Goal: Task Accomplishment & Management: Manage account settings

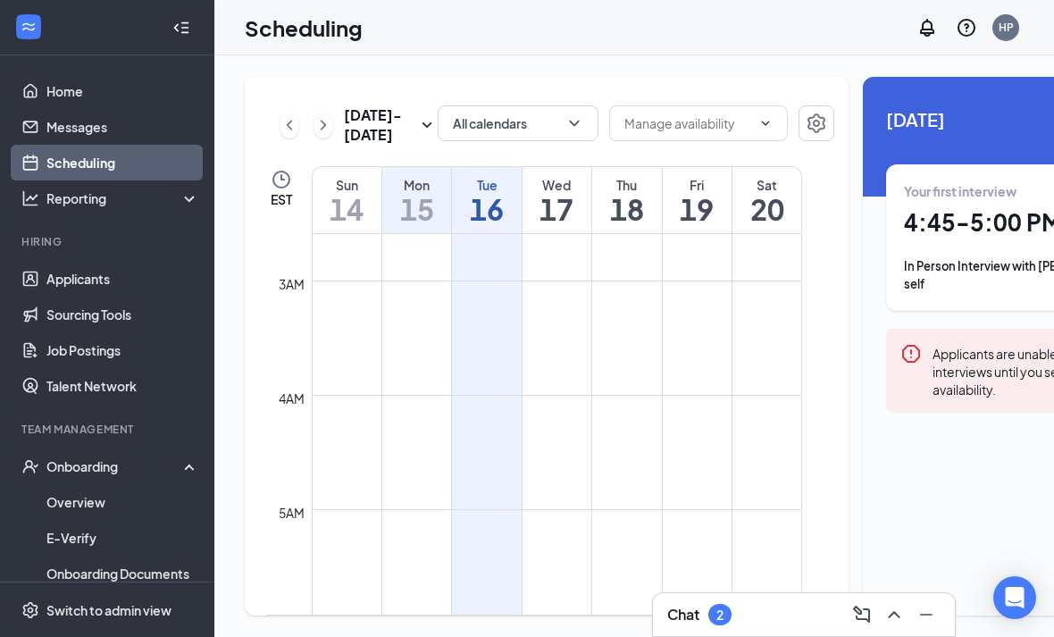
scroll to position [317, 0]
click at [766, 546] on td at bounding box center [557, 531] width 490 height 29
click at [766, 599] on div "Chat 2" at bounding box center [804, 614] width 302 height 43
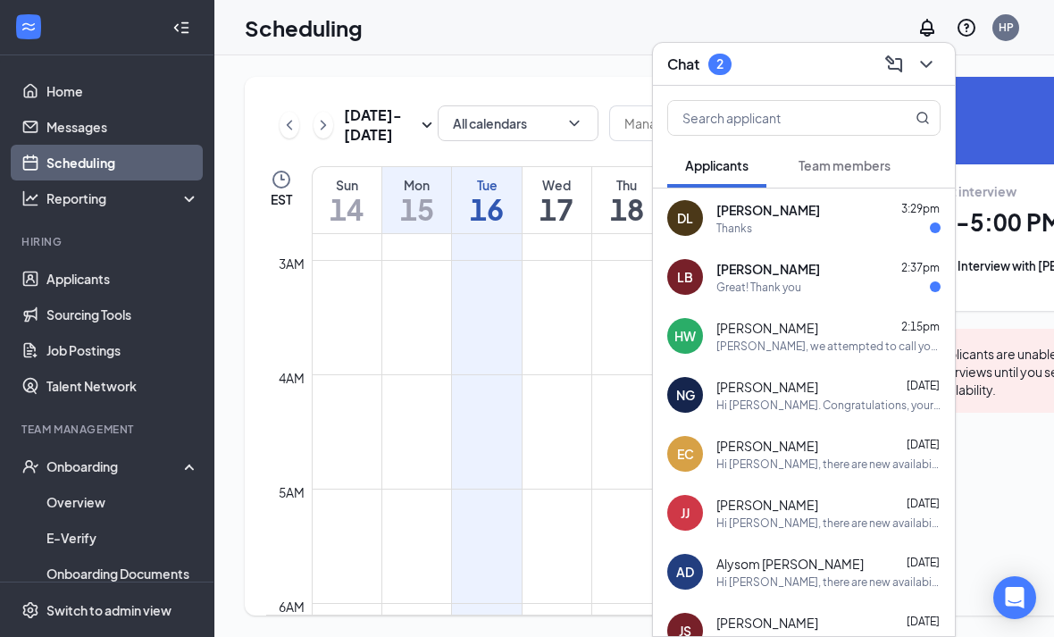
click at [772, 263] on span "[PERSON_NAME]" at bounding box center [768, 269] width 104 height 18
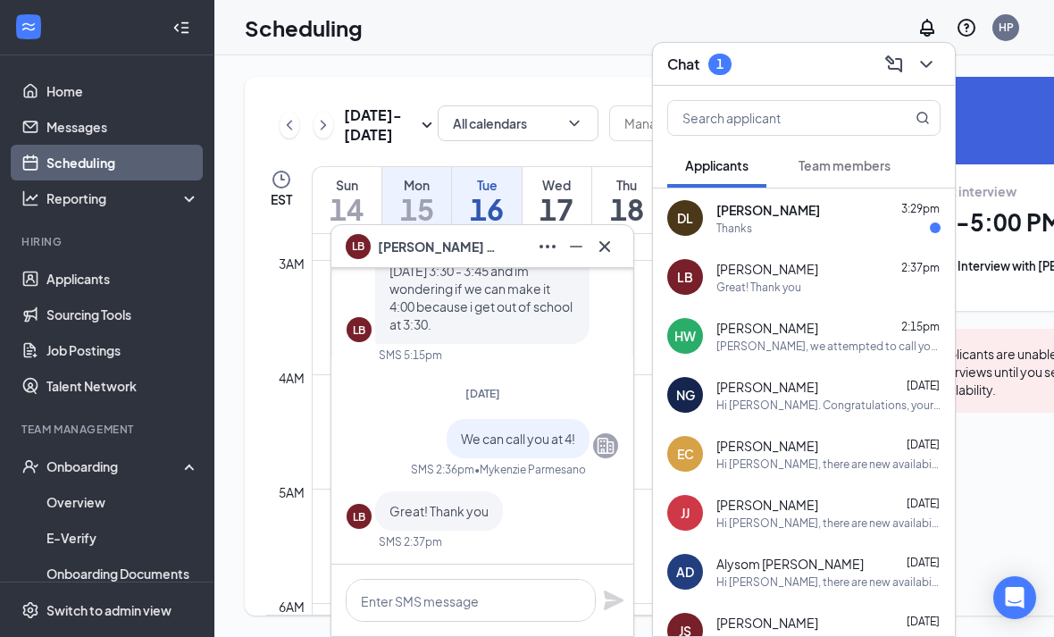
click at [615, 249] on button at bounding box center [604, 246] width 29 height 29
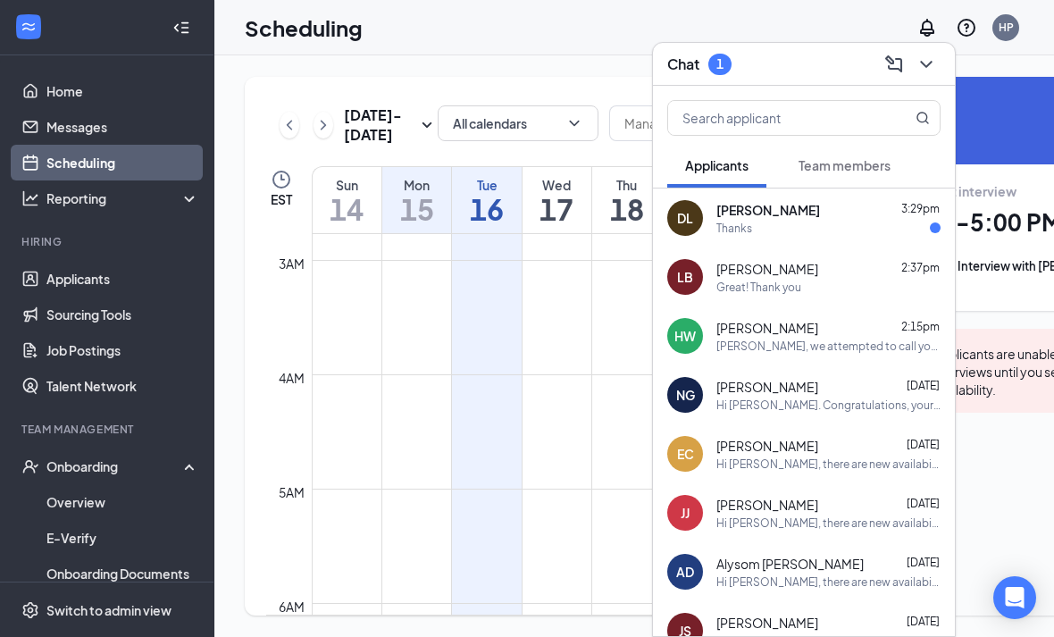
click at [730, 219] on div "[PERSON_NAME] 3:29pm Thanks" at bounding box center [828, 218] width 224 height 35
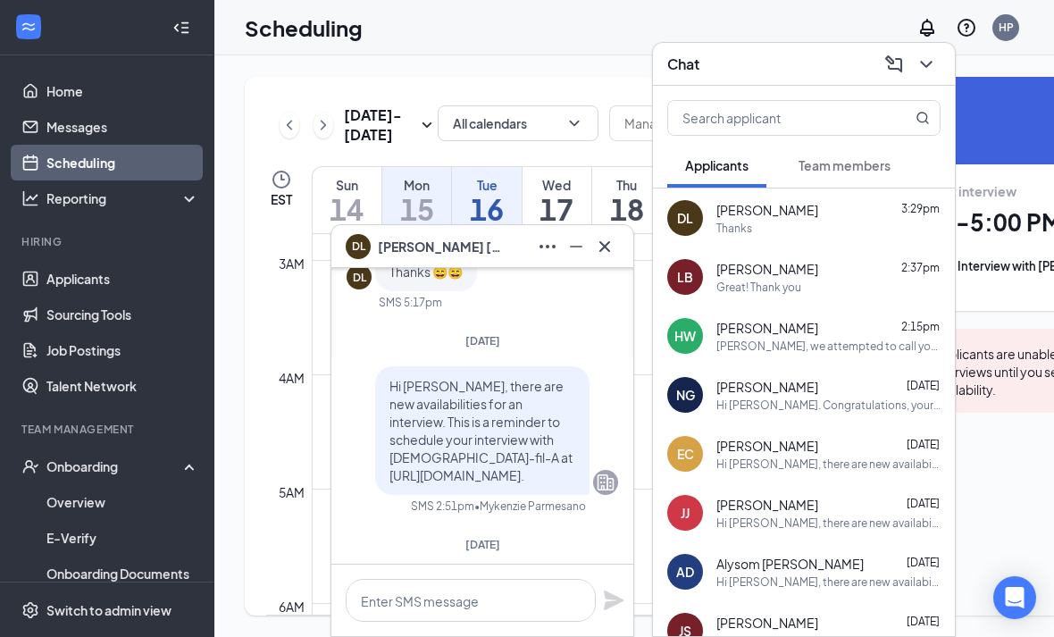
scroll to position [-491, 0]
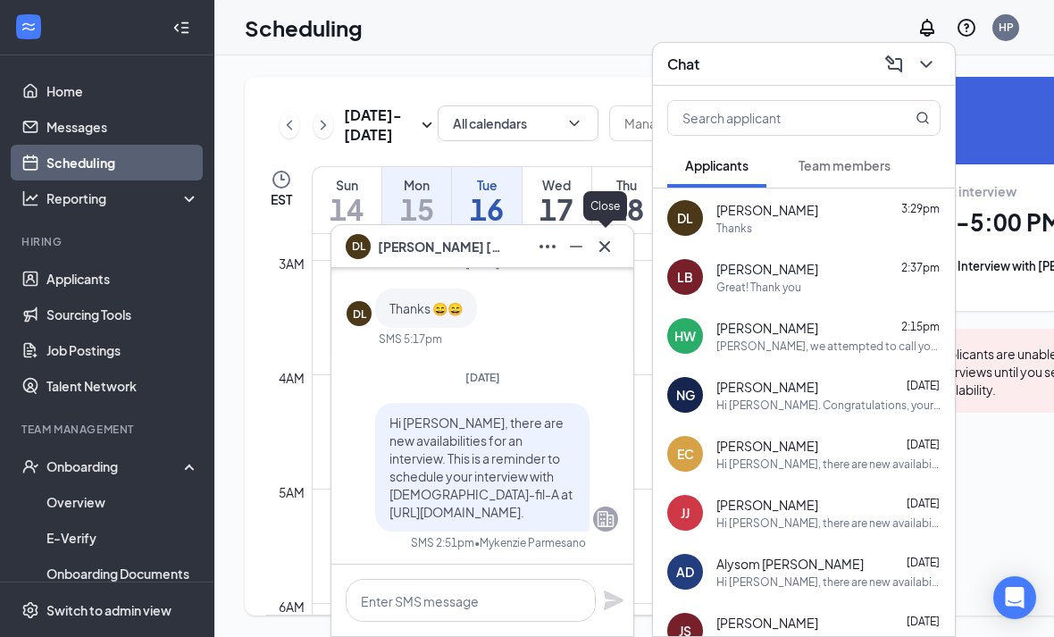
click at [611, 248] on icon "Cross" at bounding box center [604, 246] width 21 height 21
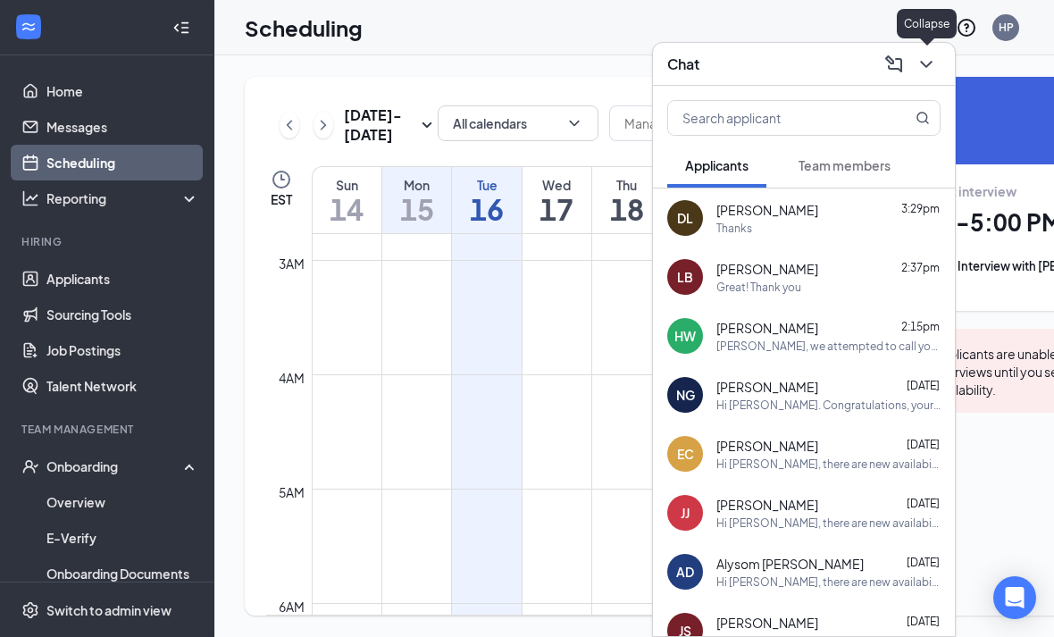
click at [927, 66] on icon "ChevronDown" at bounding box center [926, 64] width 12 height 7
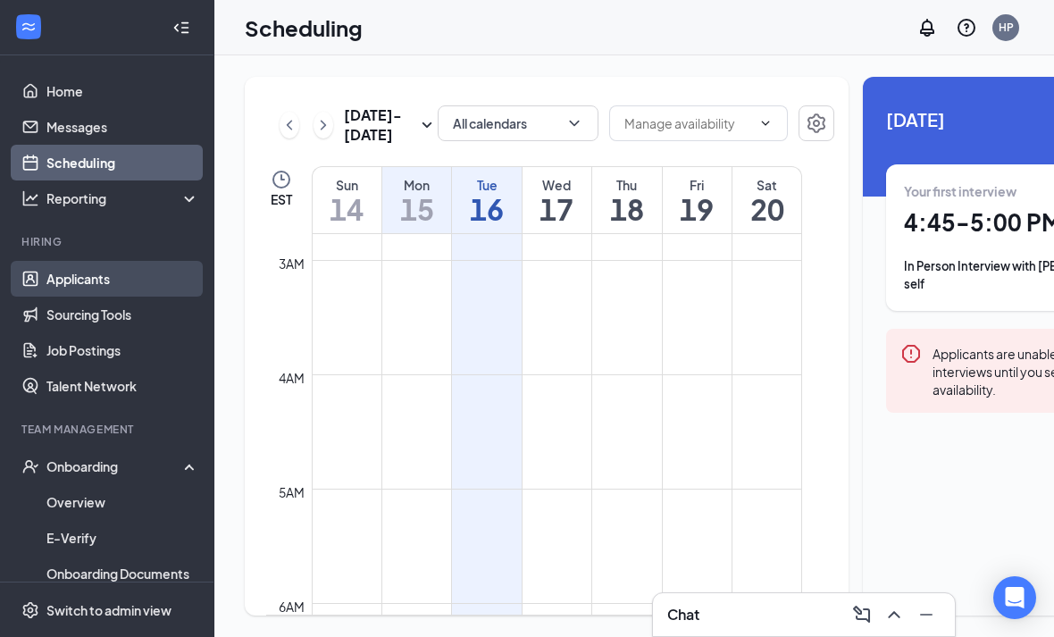
click at [46, 269] on link "Applicants" at bounding box center [122, 279] width 153 height 36
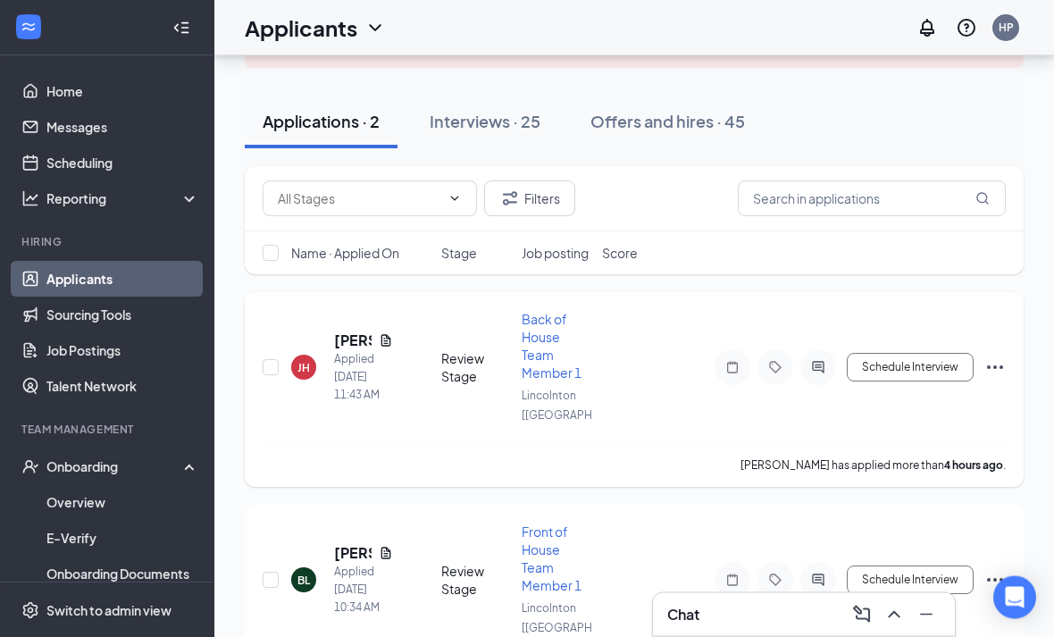
scroll to position [159, 0]
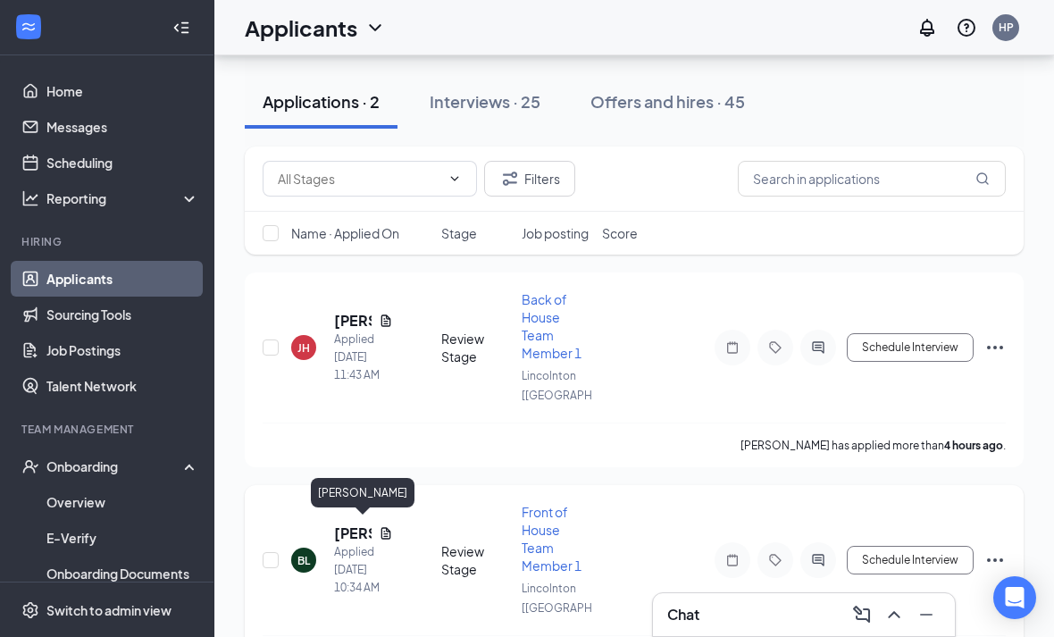
click at [344, 528] on h5 "[PERSON_NAME]" at bounding box center [353, 533] width 38 height 20
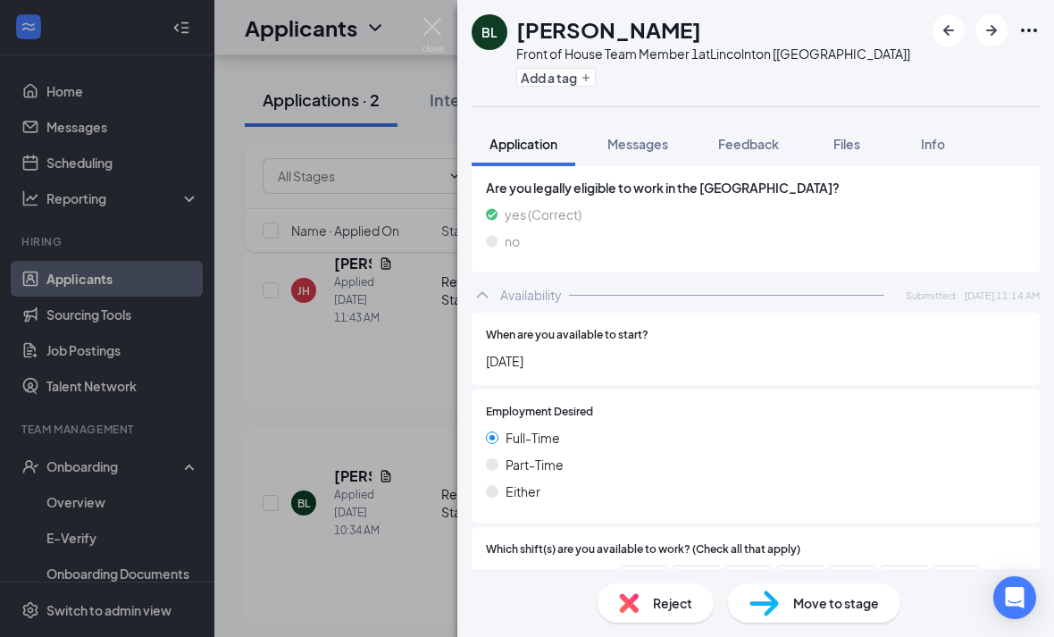
scroll to position [1185, 0]
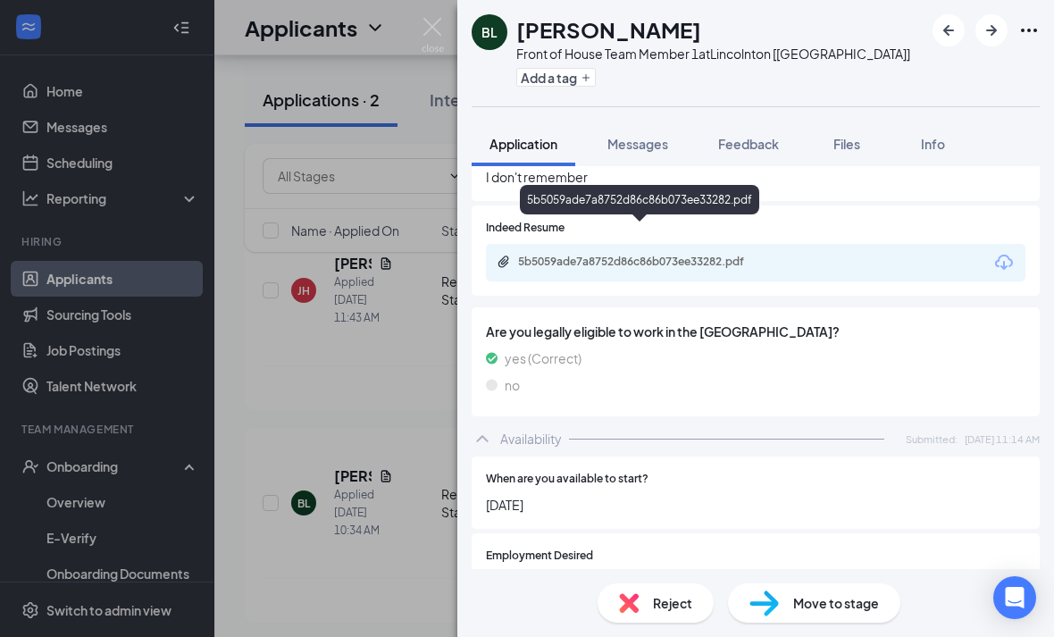
click at [580, 255] on div "5b5059ade7a8752d86c86b073ee33282.pdf" at bounding box center [643, 262] width 250 height 14
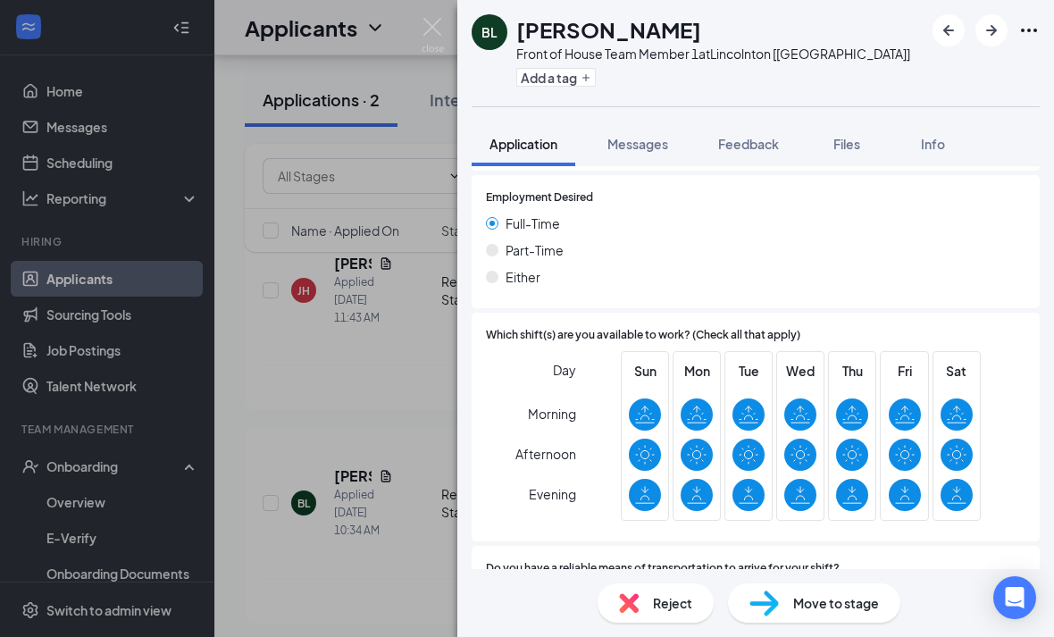
scroll to position [1542, 0]
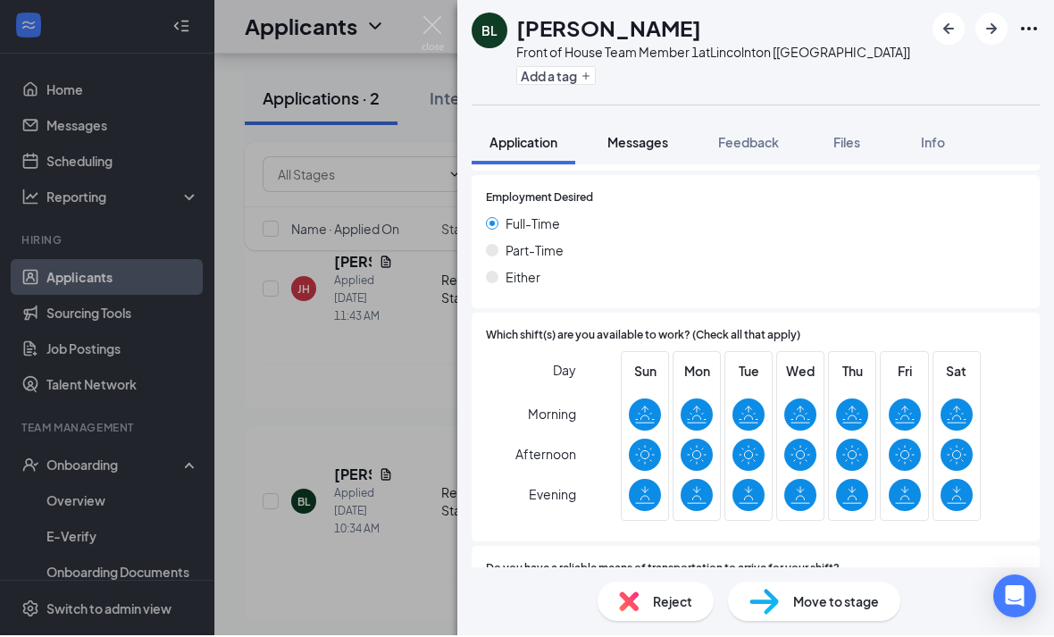
click at [641, 136] on span "Messages" at bounding box center [637, 144] width 61 height 16
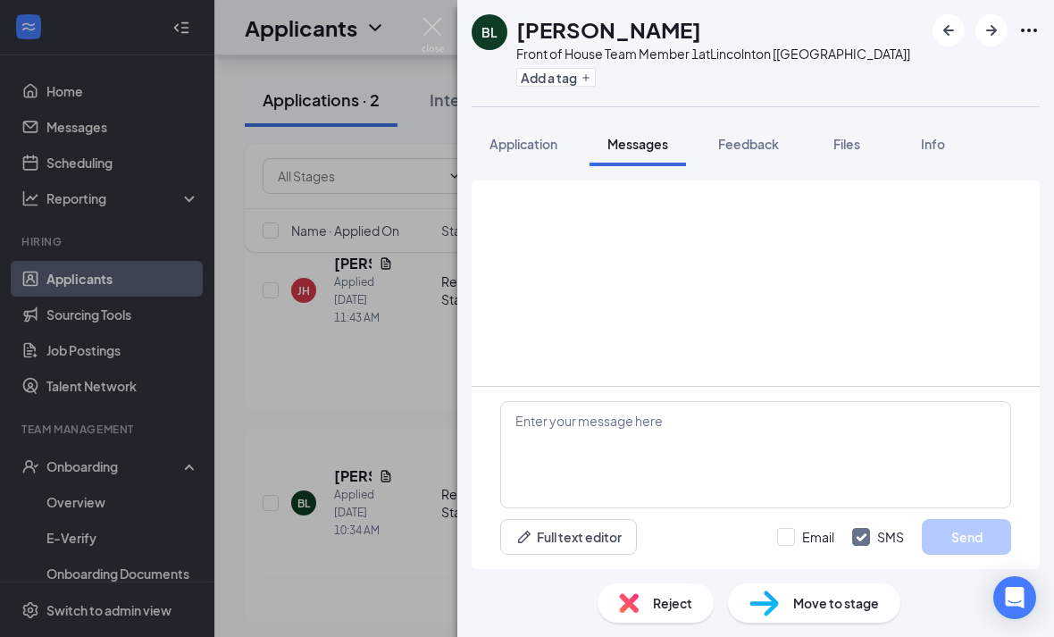
scroll to position [85, 0]
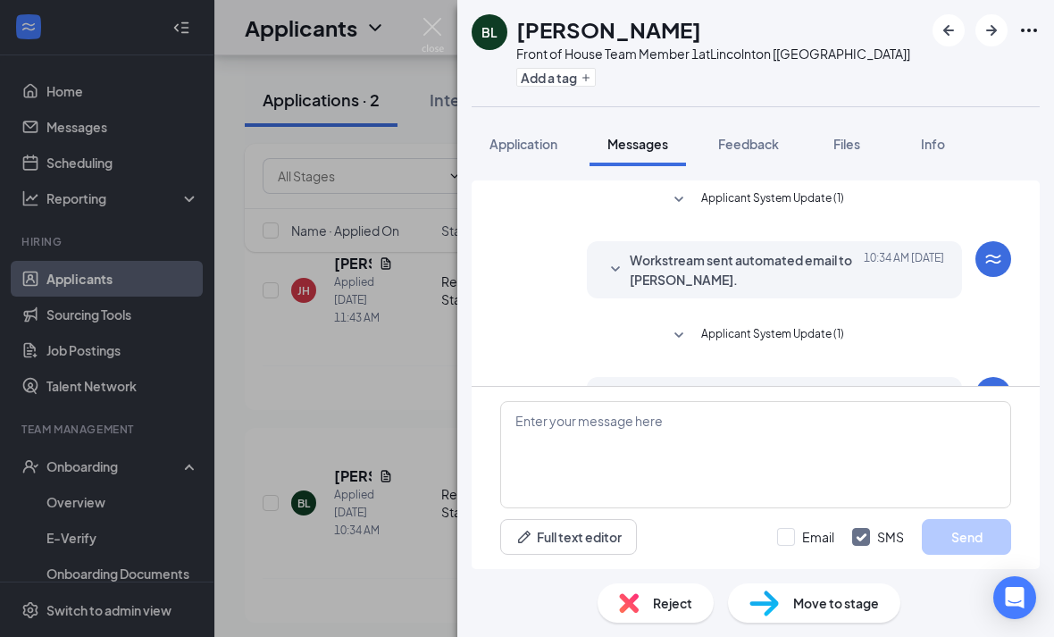
click at [672, 593] on span "Reject" at bounding box center [672, 603] width 39 height 20
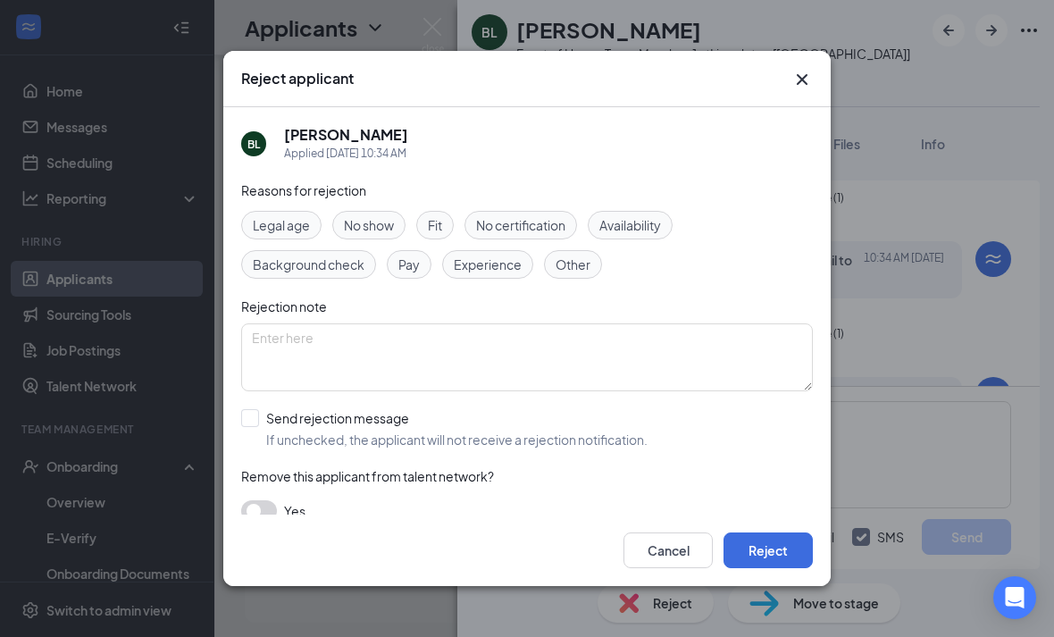
click at [561, 255] on span "Other" at bounding box center [573, 265] width 35 height 20
click at [786, 568] on button "Reject" at bounding box center [768, 550] width 89 height 36
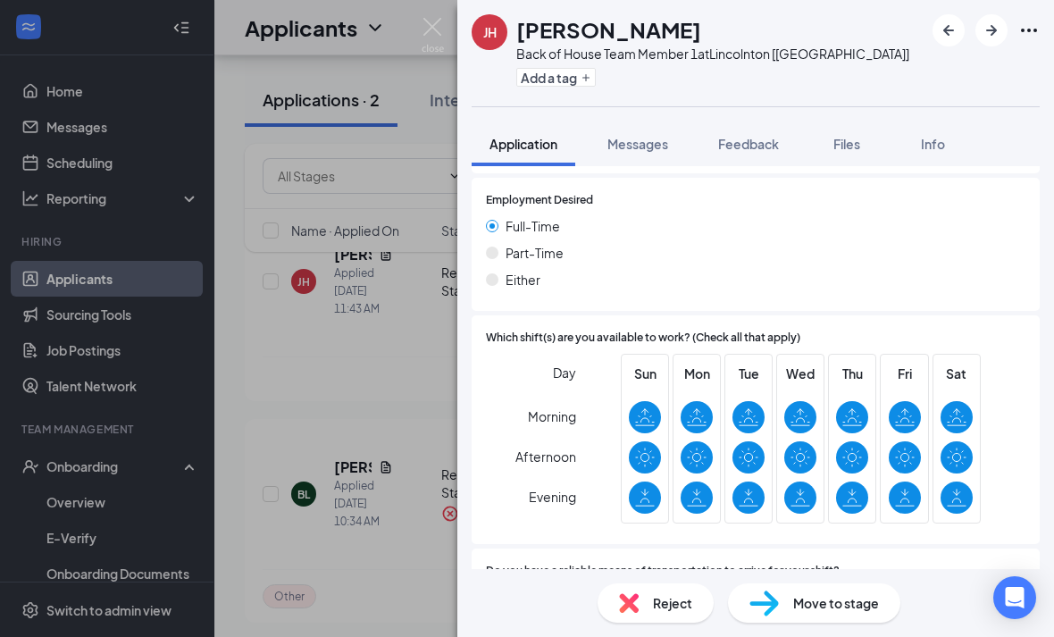
scroll to position [57, 0]
click at [657, 586] on div "Reject" at bounding box center [656, 602] width 116 height 39
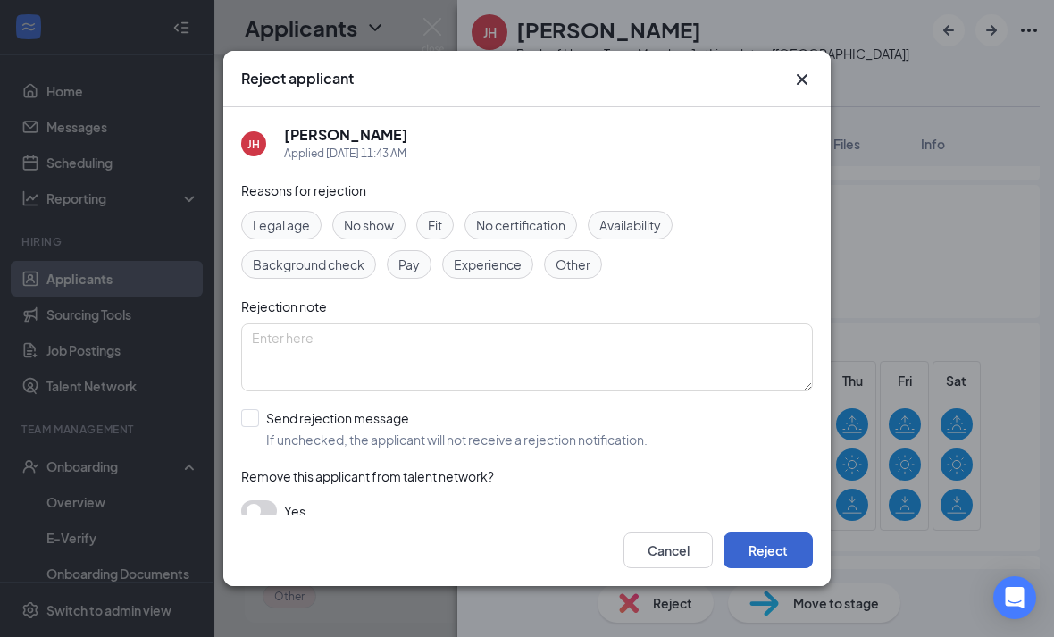
click at [767, 557] on button "Reject" at bounding box center [768, 550] width 89 height 36
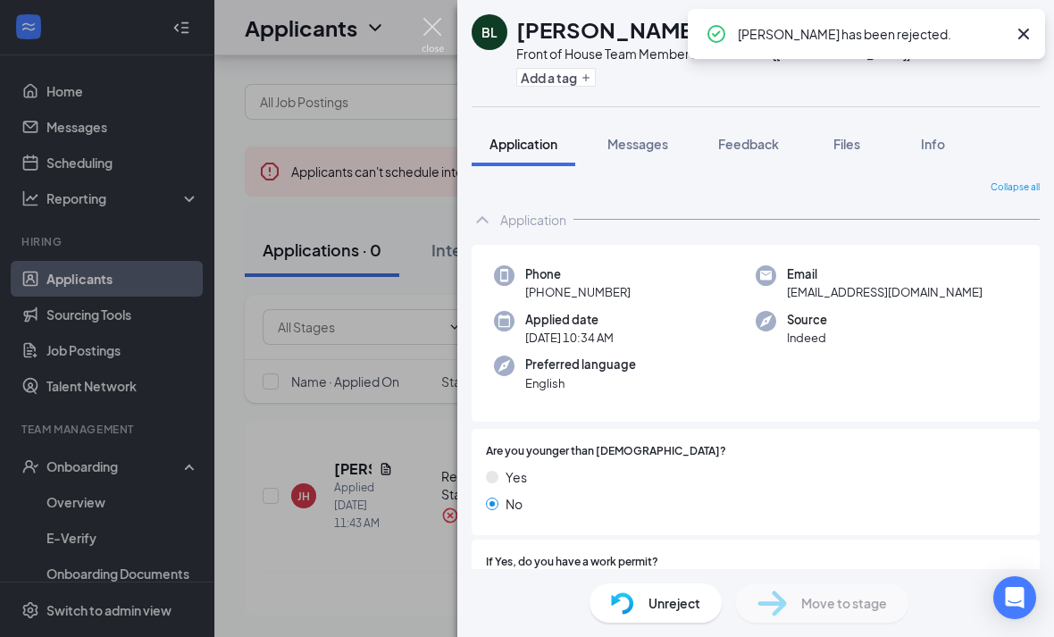
click at [438, 40] on img at bounding box center [433, 35] width 22 height 35
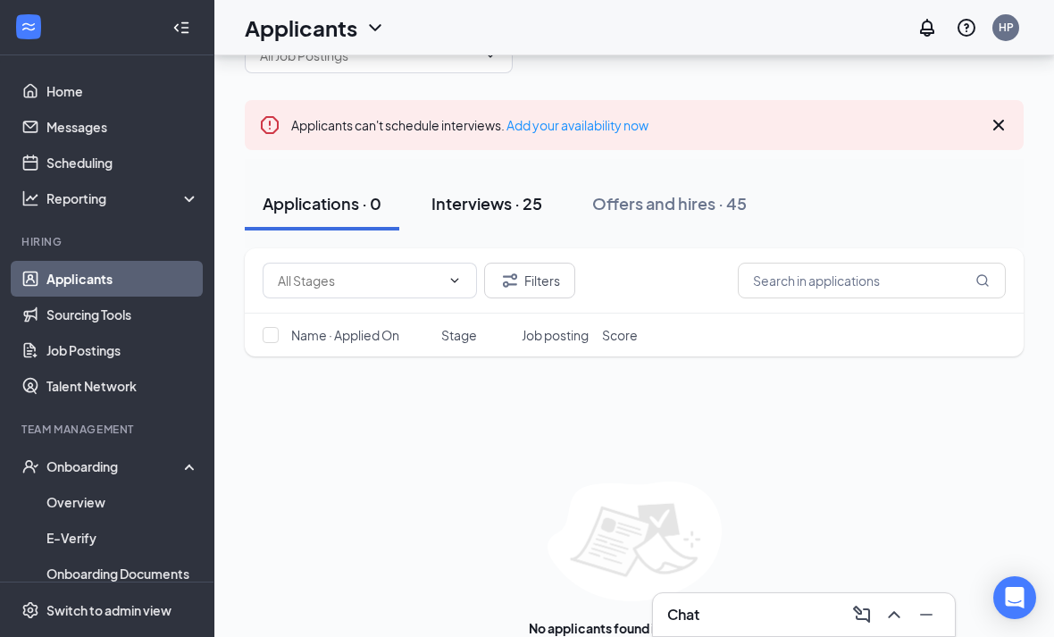
click at [498, 211] on div "Interviews · 25" at bounding box center [486, 203] width 111 height 22
